Goal: Task Accomplishment & Management: Manage account settings

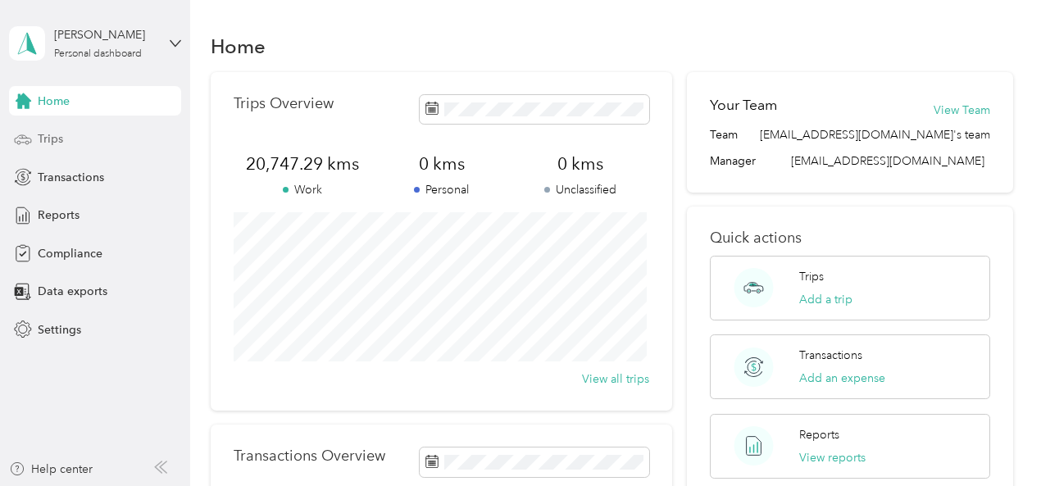
click at [54, 139] on span "Trips" at bounding box center [50, 138] width 25 height 17
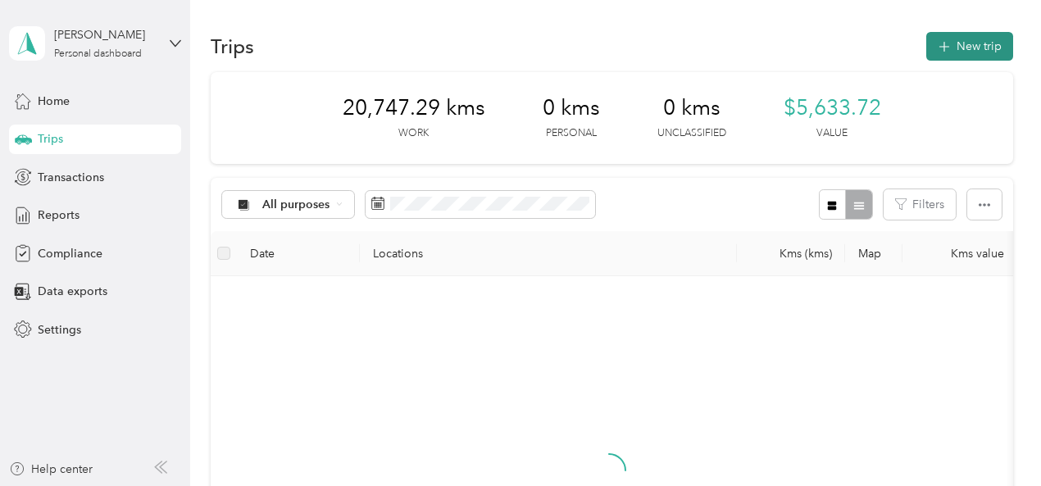
click at [939, 49] on icon "button" at bounding box center [943, 47] width 11 height 11
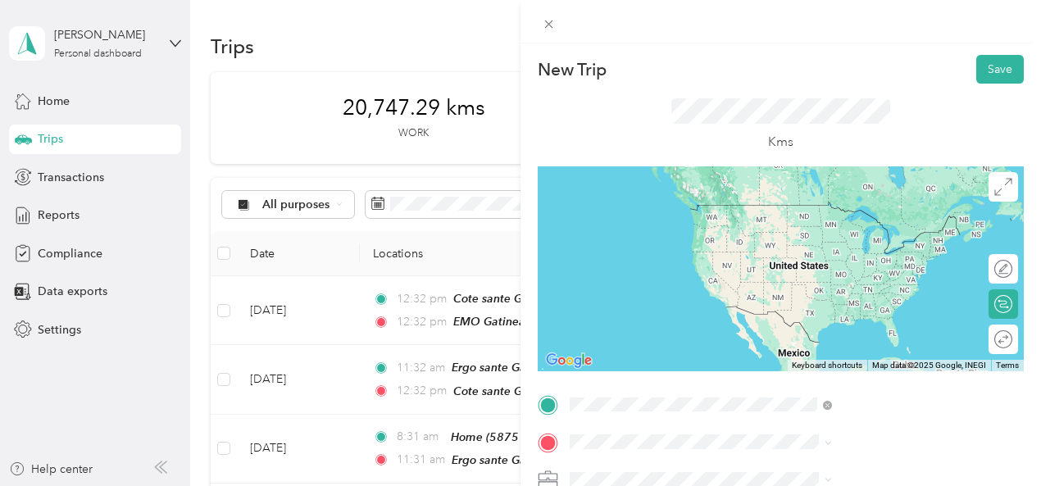
click at [853, 214] on div "EMO Gatineau [STREET_ADDRESS]" at bounding box center [826, 220] width 104 height 34
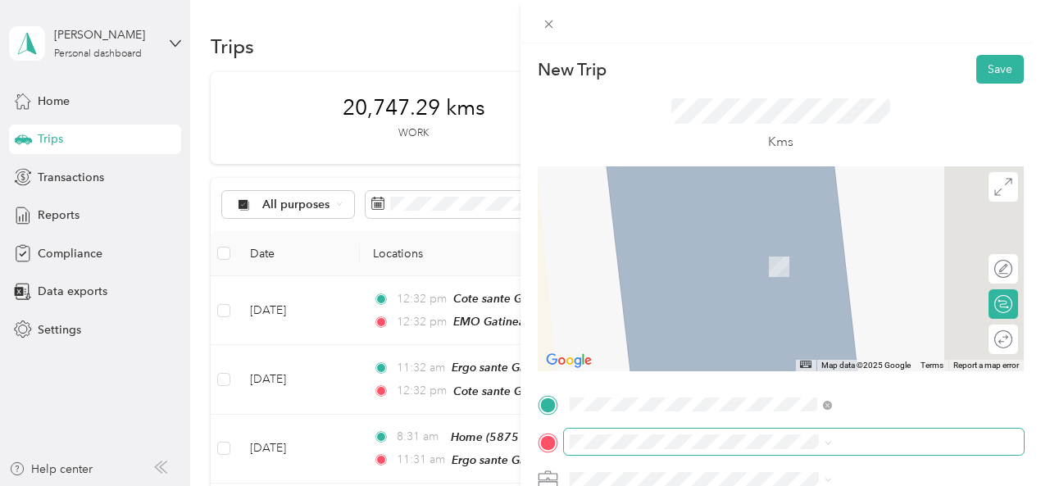
click at [762, 432] on span at bounding box center [794, 442] width 460 height 26
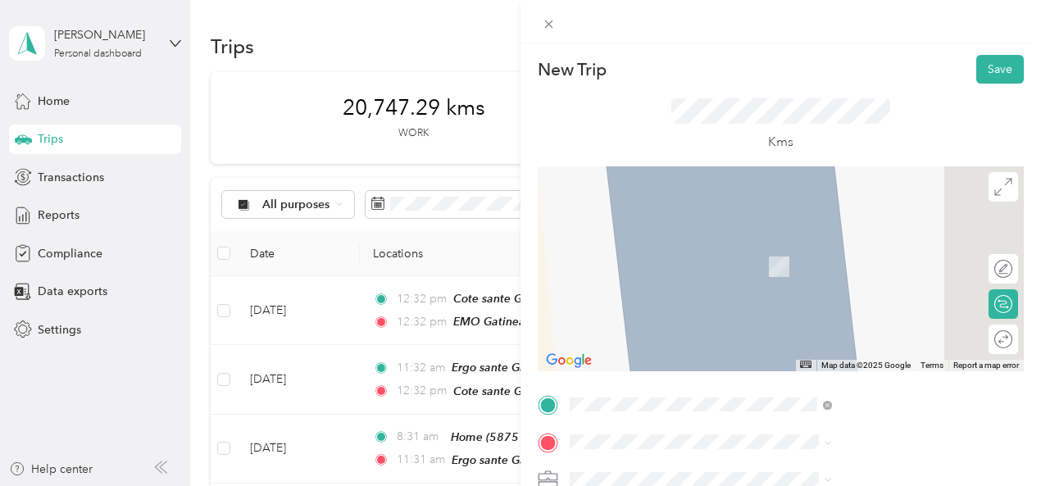
click at [874, 274] on div "Home [STREET_ADDRESS]" at bounding box center [826, 256] width 104 height 34
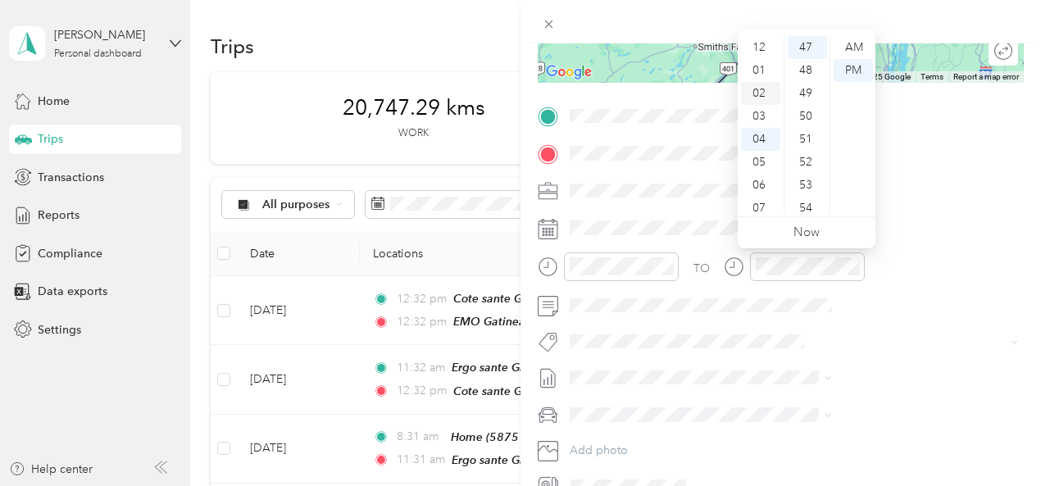
click at [764, 98] on div "02" at bounding box center [760, 93] width 39 height 23
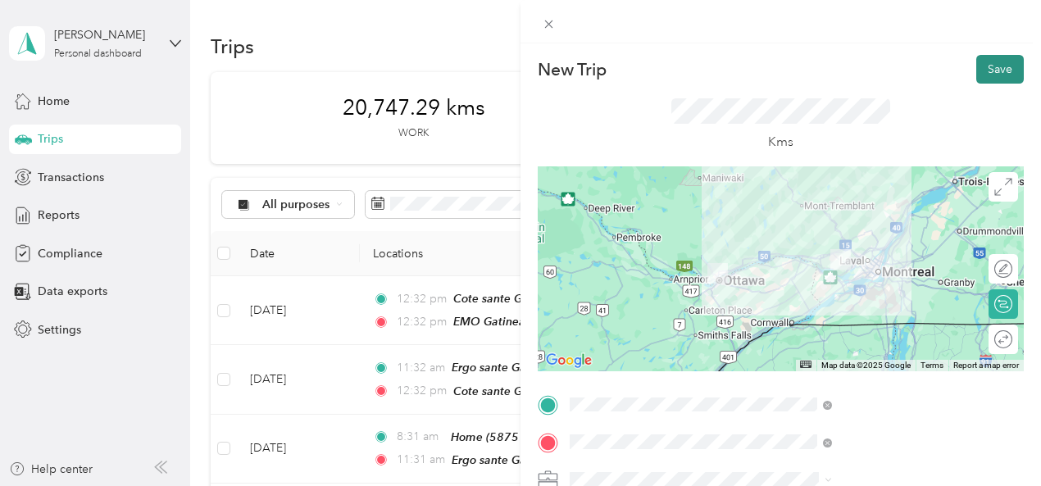
click at [980, 58] on button "Save" at bounding box center [1000, 69] width 48 height 29
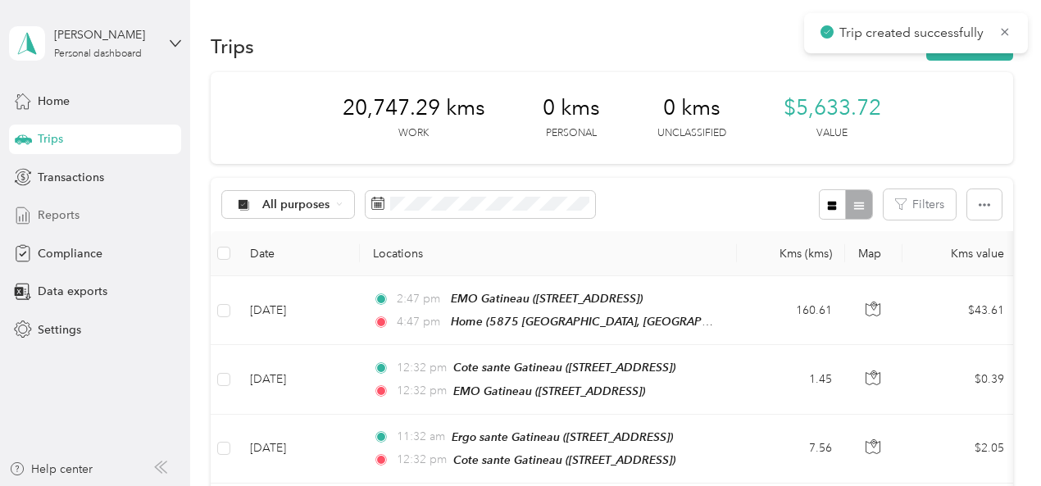
click at [59, 208] on span "Reports" at bounding box center [59, 215] width 42 height 17
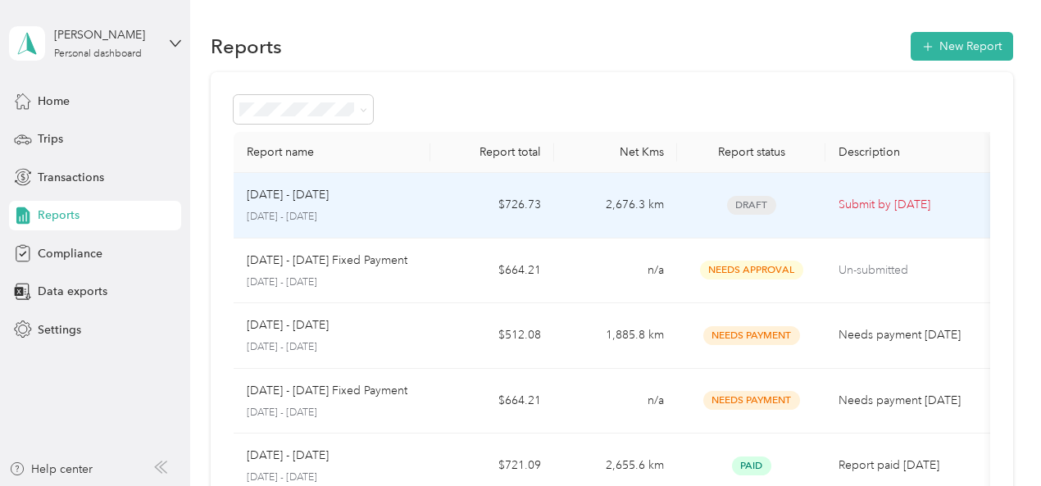
click at [757, 204] on span "Draft" at bounding box center [751, 205] width 49 height 19
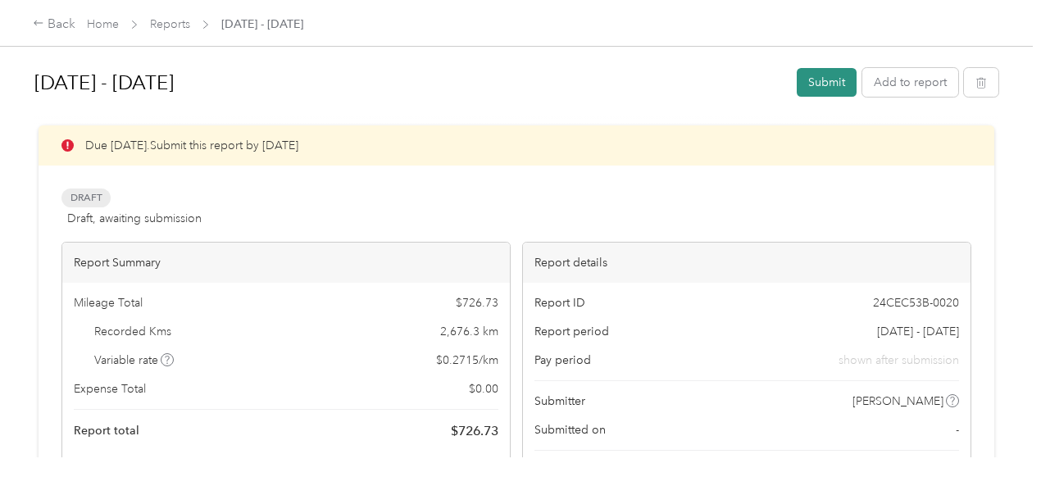
click at [802, 94] on button "Submit" at bounding box center [827, 82] width 60 height 29
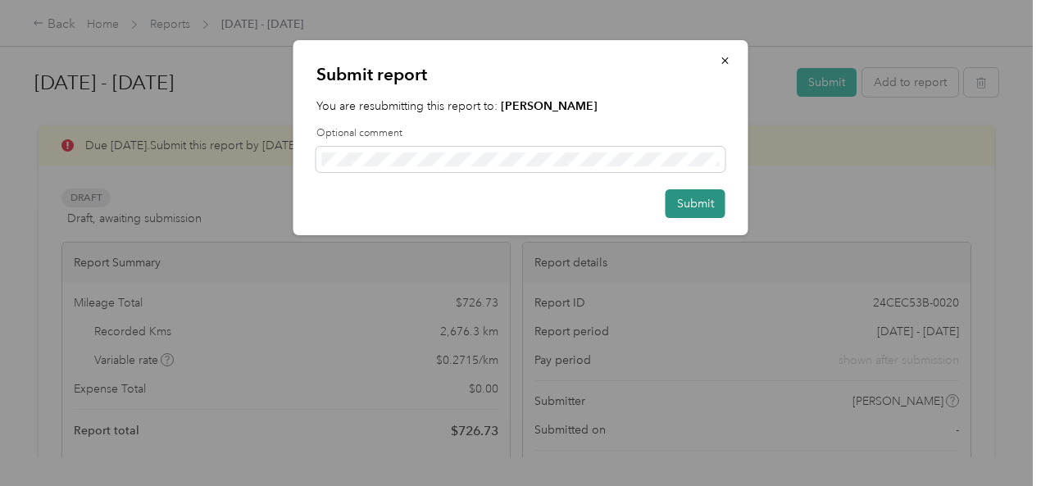
click at [689, 201] on button "Submit" at bounding box center [696, 203] width 60 height 29
